Goal: Find specific fact: Find specific fact

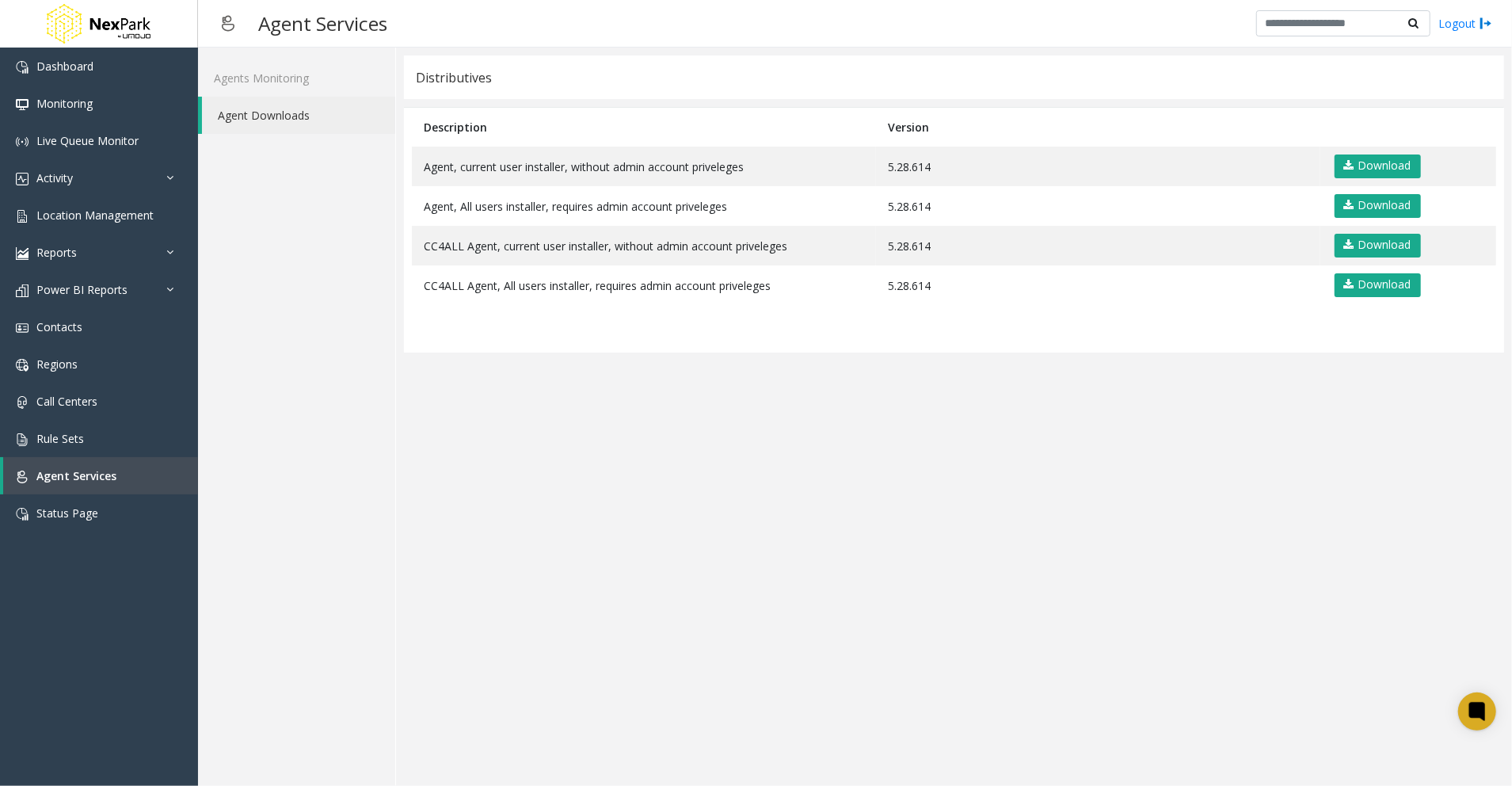
drag, startPoint x: 990, startPoint y: 457, endPoint x: 966, endPoint y: 420, distance: 44.1
click at [984, 459] on app-distributives "Distributives Description Version Agent, current user installer, without admin …" at bounding box center [954, 417] width 1101 height 722
drag, startPoint x: 929, startPoint y: 162, endPoint x: 878, endPoint y: 166, distance: 51.2
click at [878, 166] on td "5.28.614" at bounding box center [1097, 166] width 444 height 39
copy td "5.28.614"
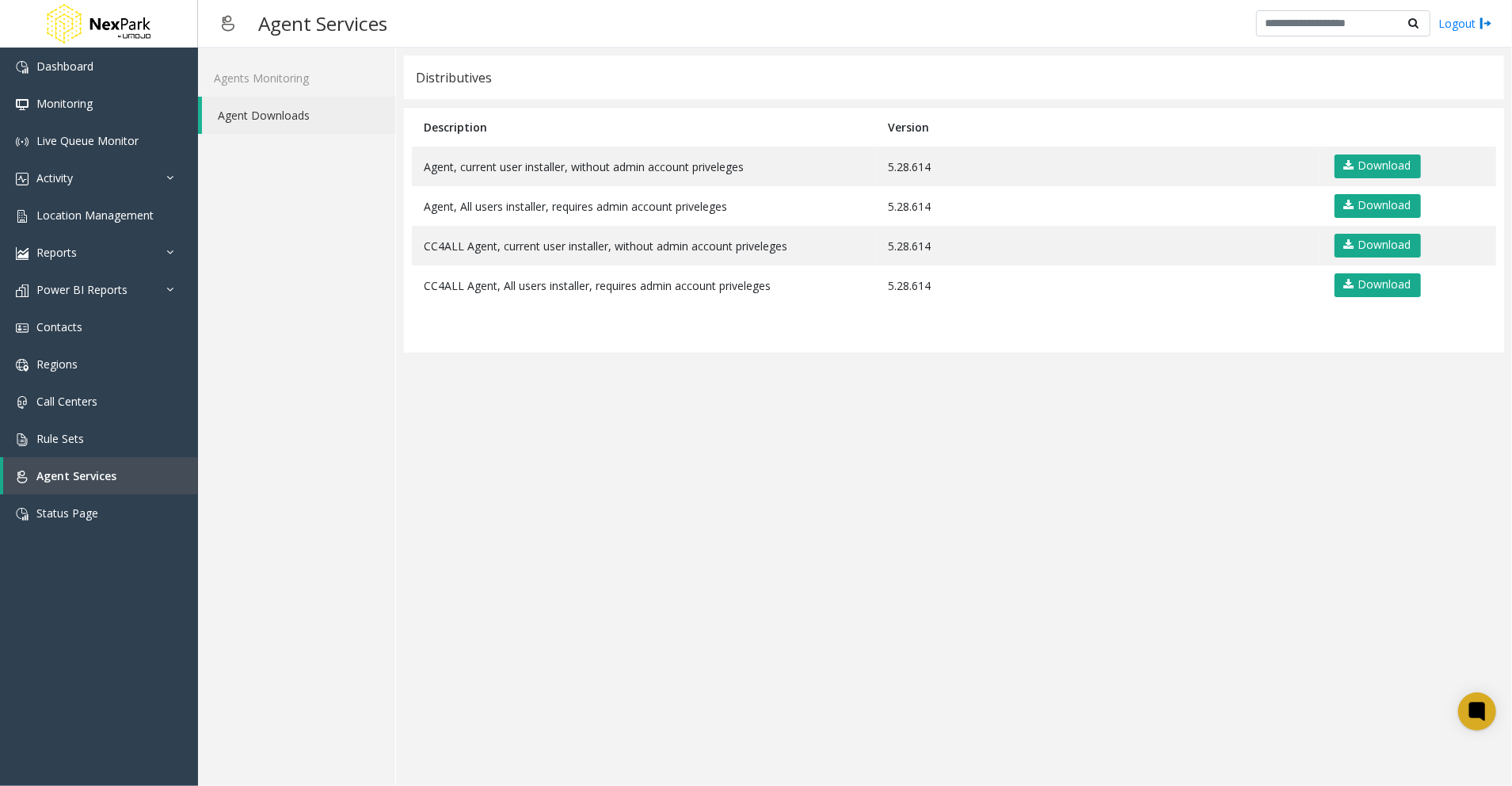
drag, startPoint x: 681, startPoint y: 543, endPoint x: 635, endPoint y: 627, distance: 95.8
click at [682, 545] on app-distributives "Distributives Description Version Agent, current user installer, without admin …" at bounding box center [954, 417] width 1101 height 722
click at [903, 524] on app-distributives "Distributives Description Version Agent, current user installer, without admin …" at bounding box center [954, 417] width 1101 height 722
click at [266, 383] on div "Agents Monitoring Agent Downloads" at bounding box center [296, 417] width 198 height 738
drag, startPoint x: 758, startPoint y: 510, endPoint x: 746, endPoint y: 514, distance: 12.6
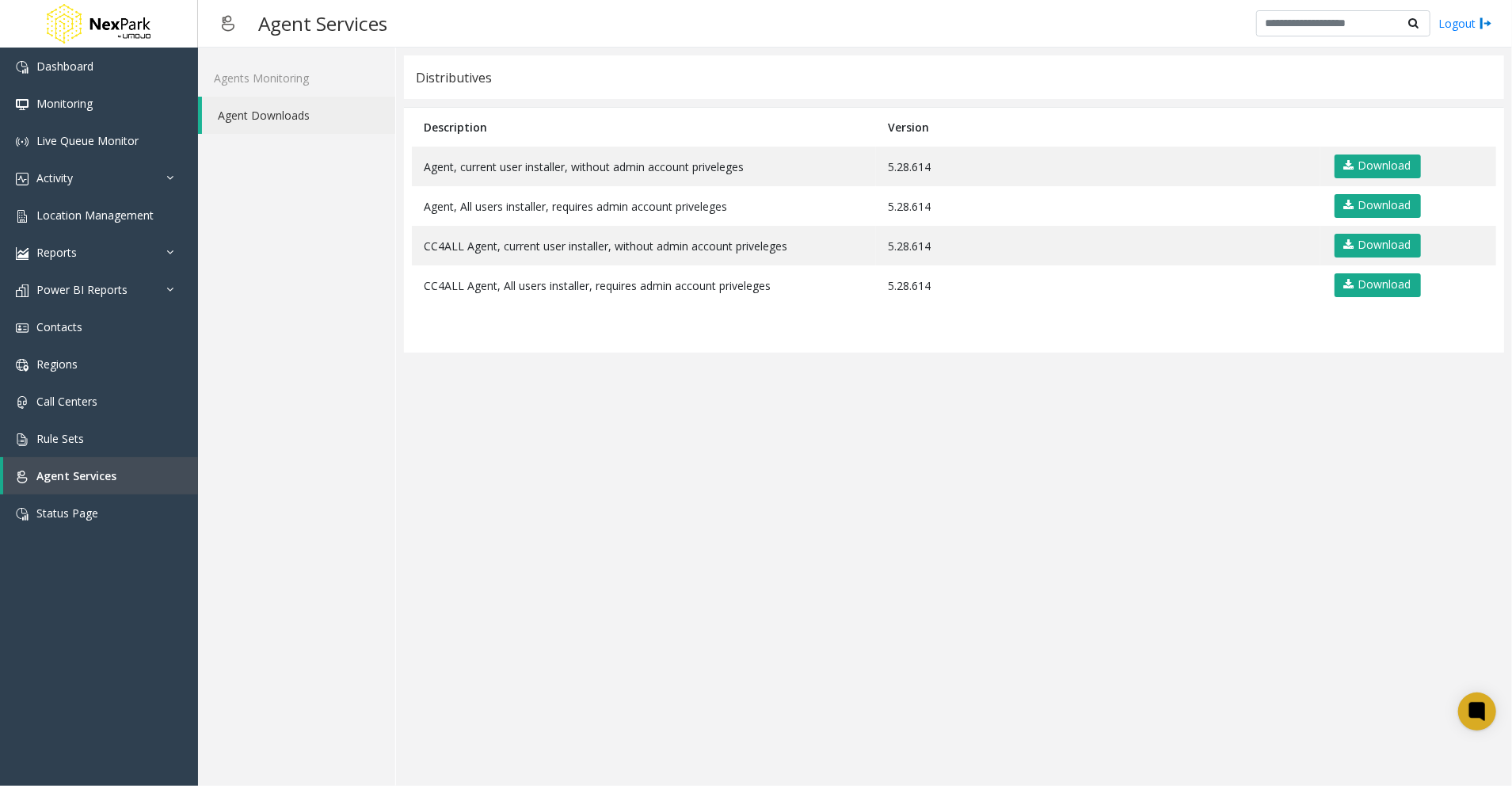
click at [746, 514] on app-distributives "Distributives Description Version Agent, current user installer, without admin …" at bounding box center [954, 417] width 1101 height 722
click at [1088, 554] on app-distributives "Distributives Description Version Agent, current user installer, without admin …" at bounding box center [954, 417] width 1101 height 722
drag, startPoint x: 729, startPoint y: 562, endPoint x: 800, endPoint y: 668, distance: 127.6
click at [729, 562] on app-distributives "Distributives Description Version Agent, current user installer, without admin …" at bounding box center [954, 417] width 1101 height 722
drag, startPoint x: 1136, startPoint y: 10, endPoint x: 1115, endPoint y: 13, distance: 21.2
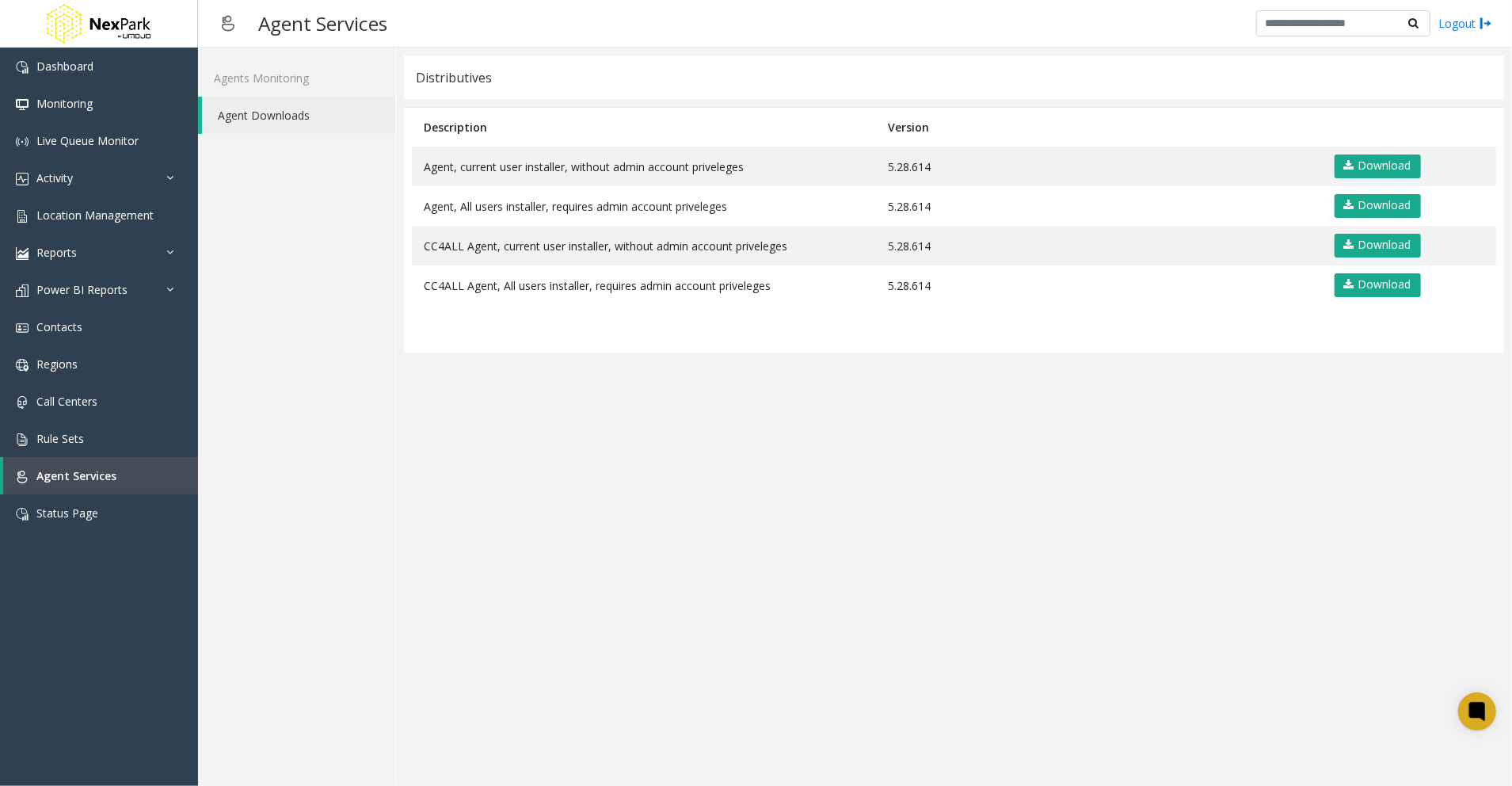
click at [1136, 10] on div "Agent Services Logout" at bounding box center [855, 24] width 1314 height 48
